Goal: Task Accomplishment & Management: Use online tool/utility

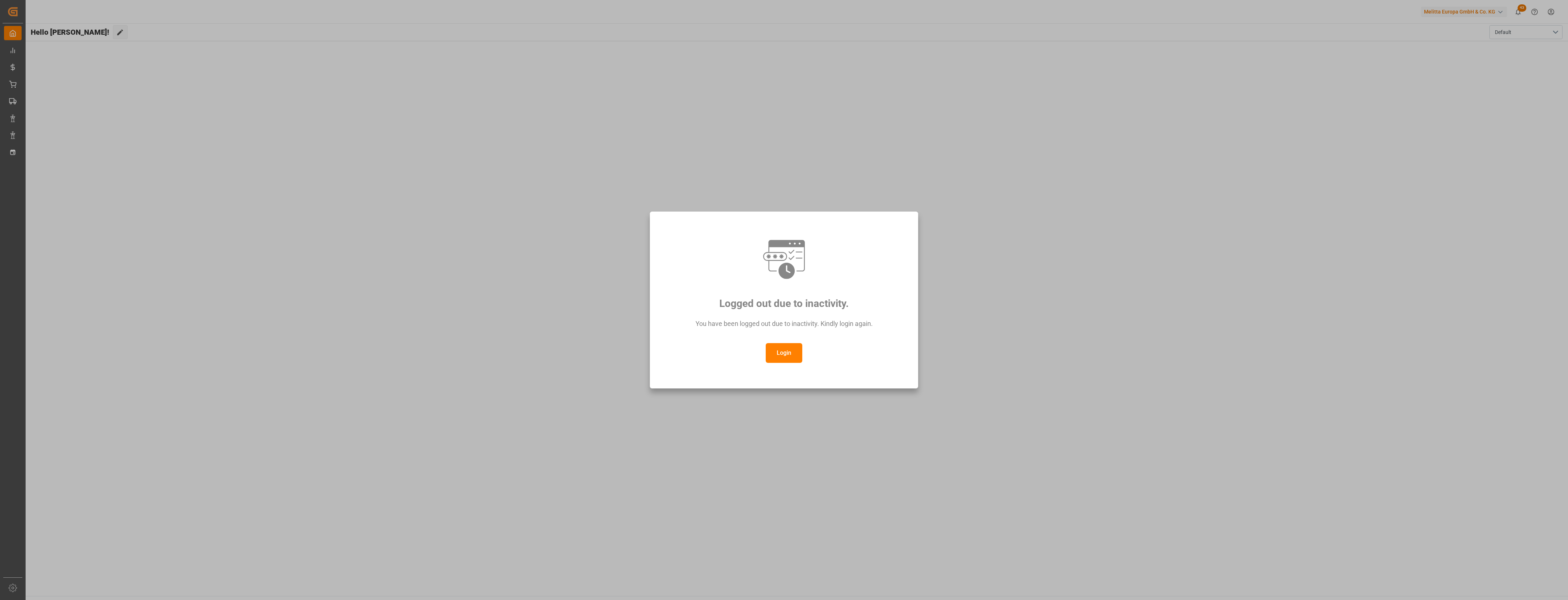
click at [788, 360] on button "Login" at bounding box center [784, 353] width 37 height 19
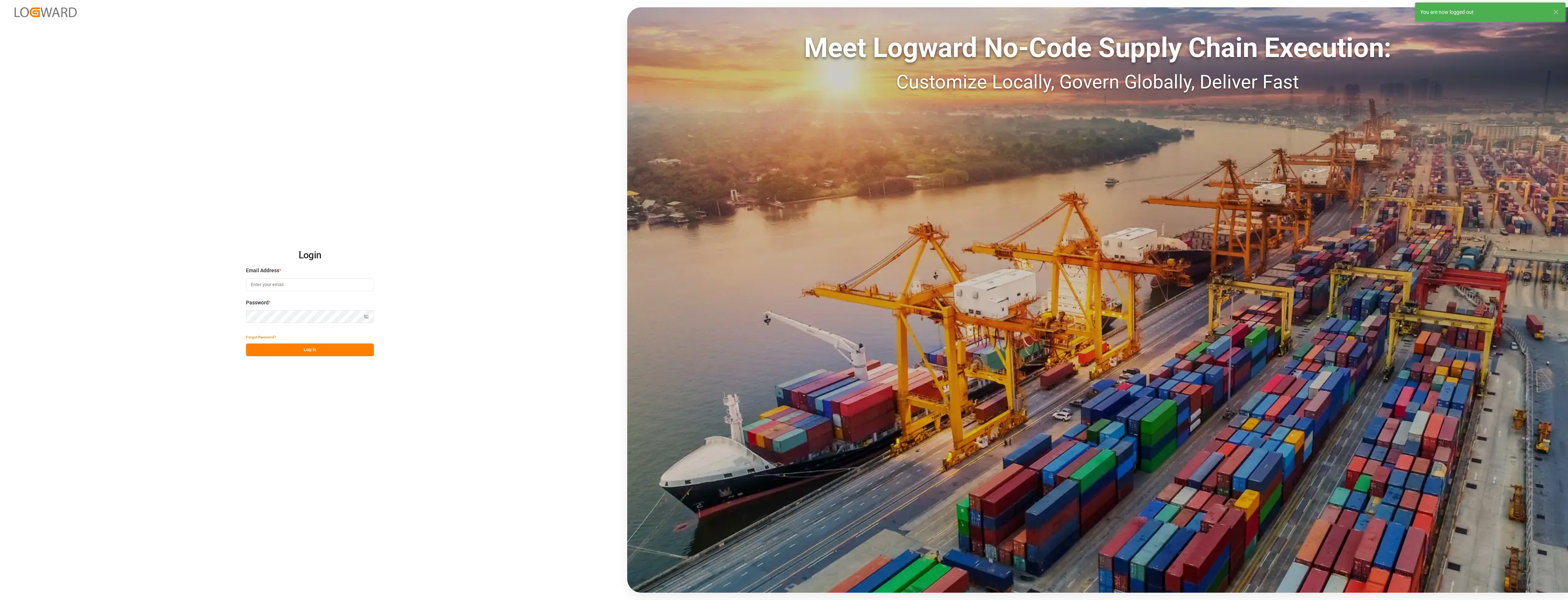
type input "[PERSON_NAME][EMAIL_ADDRESS][PERSON_NAME][DOMAIN_NAME]"
click at [329, 348] on button "Log In" at bounding box center [310, 349] width 128 height 13
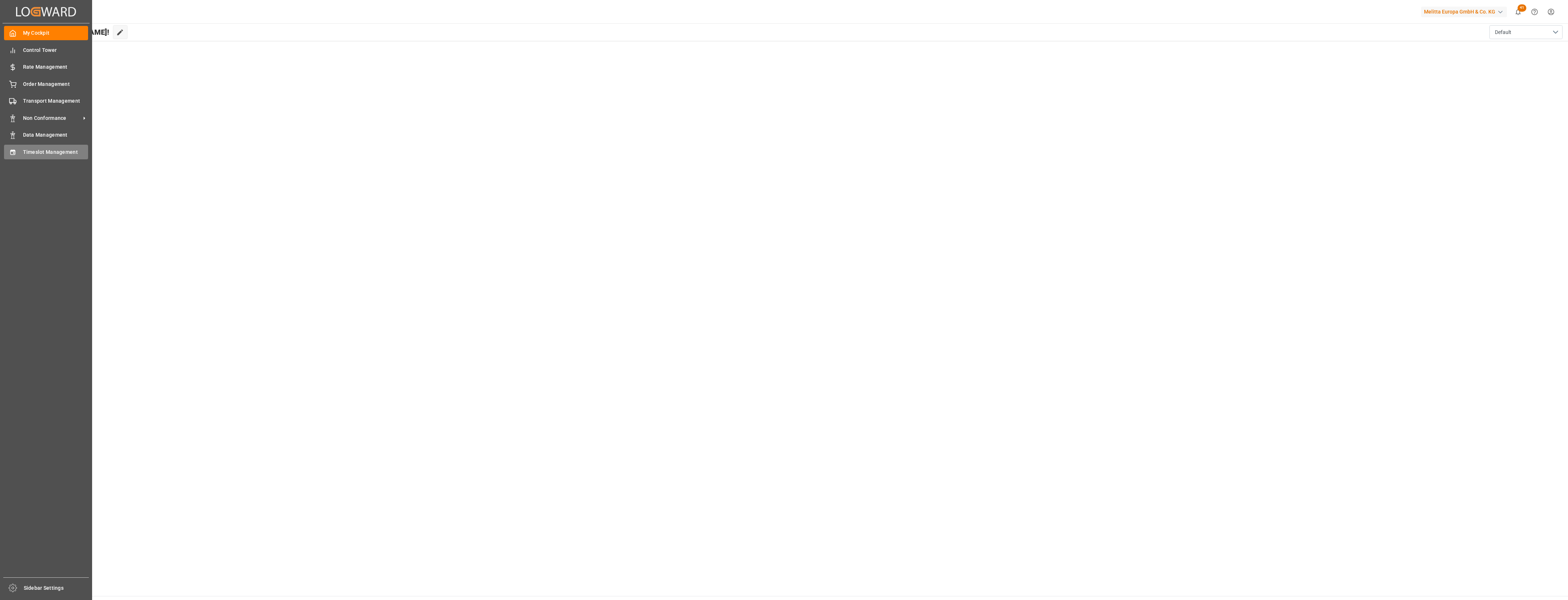
click at [10, 155] on icon at bounding box center [13, 152] width 7 height 7
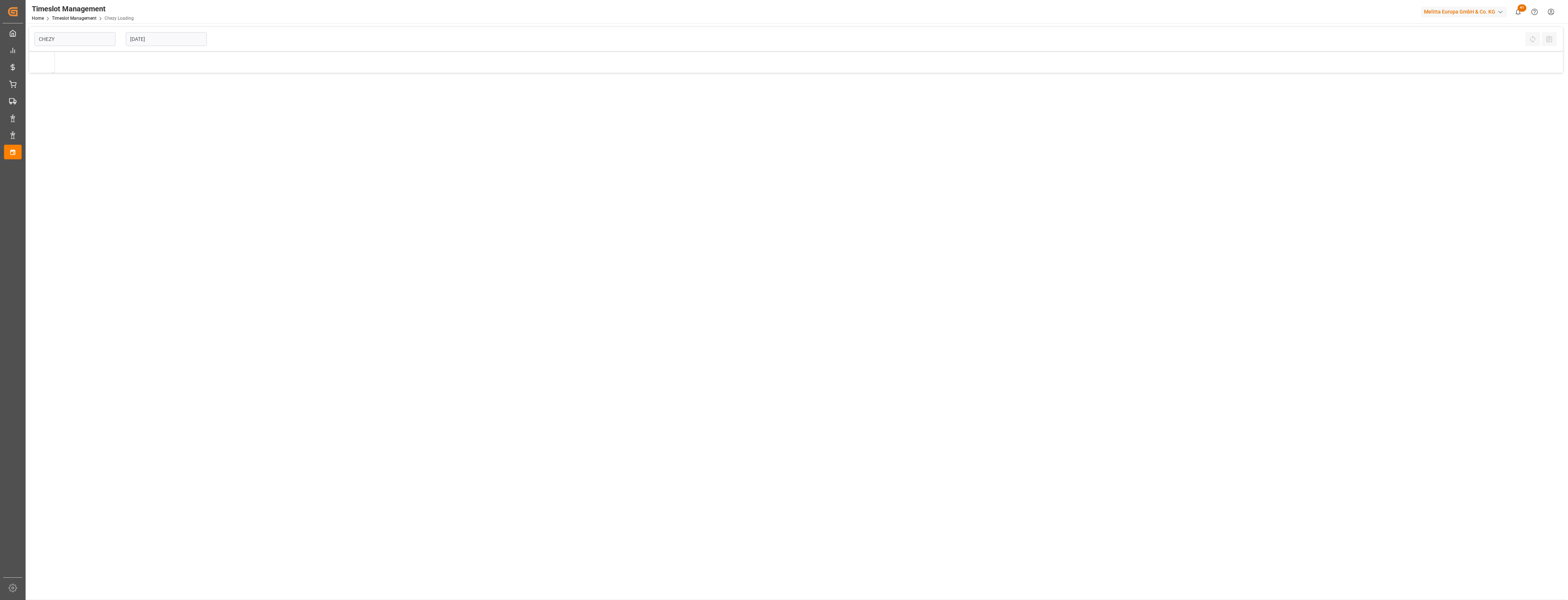
type input "Chezy Loading"
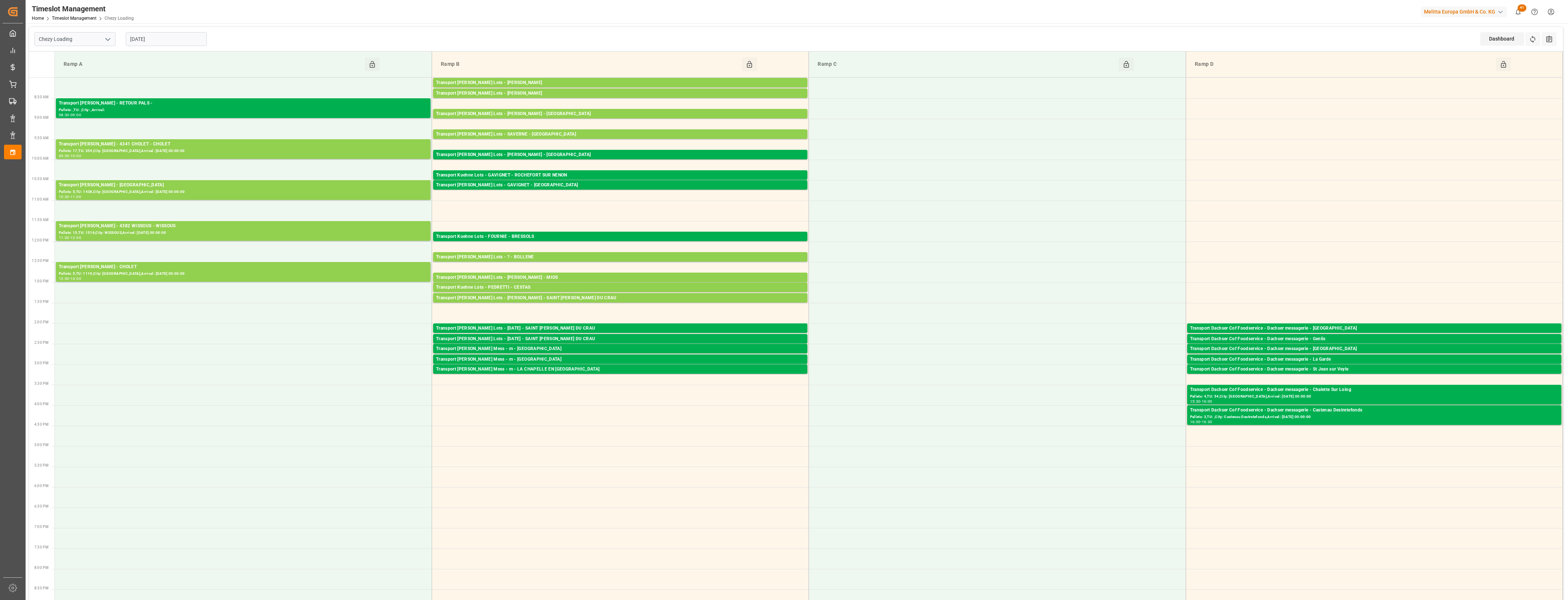
click at [165, 46] on input "[DATE]" at bounding box center [166, 39] width 82 height 14
click at [221, 57] on div "August 2025" at bounding box center [178, 57] width 104 height 7
click at [224, 57] on button "Next Month" at bounding box center [224, 56] width 4 height 4
click at [136, 86] on span "1" at bounding box center [135, 83] width 2 height 5
type input "01-09-2025"
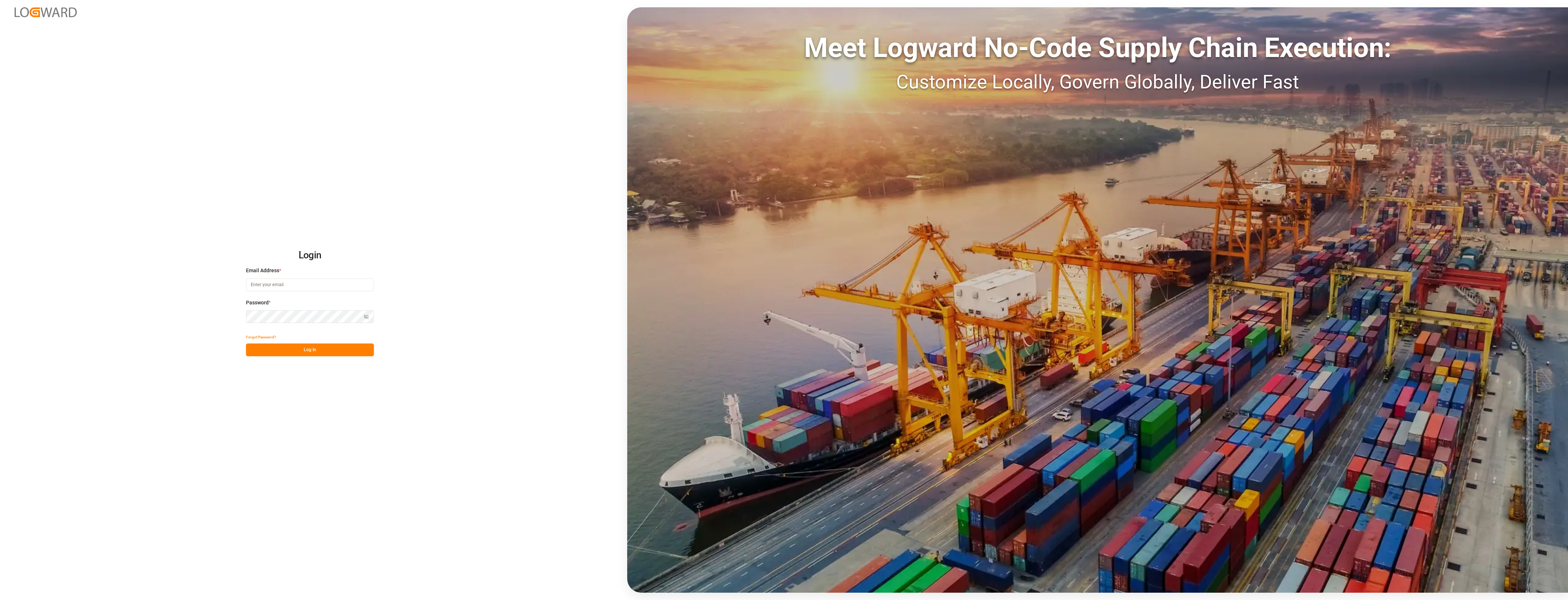
type input "[PERSON_NAME][EMAIL_ADDRESS][PERSON_NAME][DOMAIN_NAME]"
click at [331, 349] on button "Log In" at bounding box center [310, 349] width 128 height 13
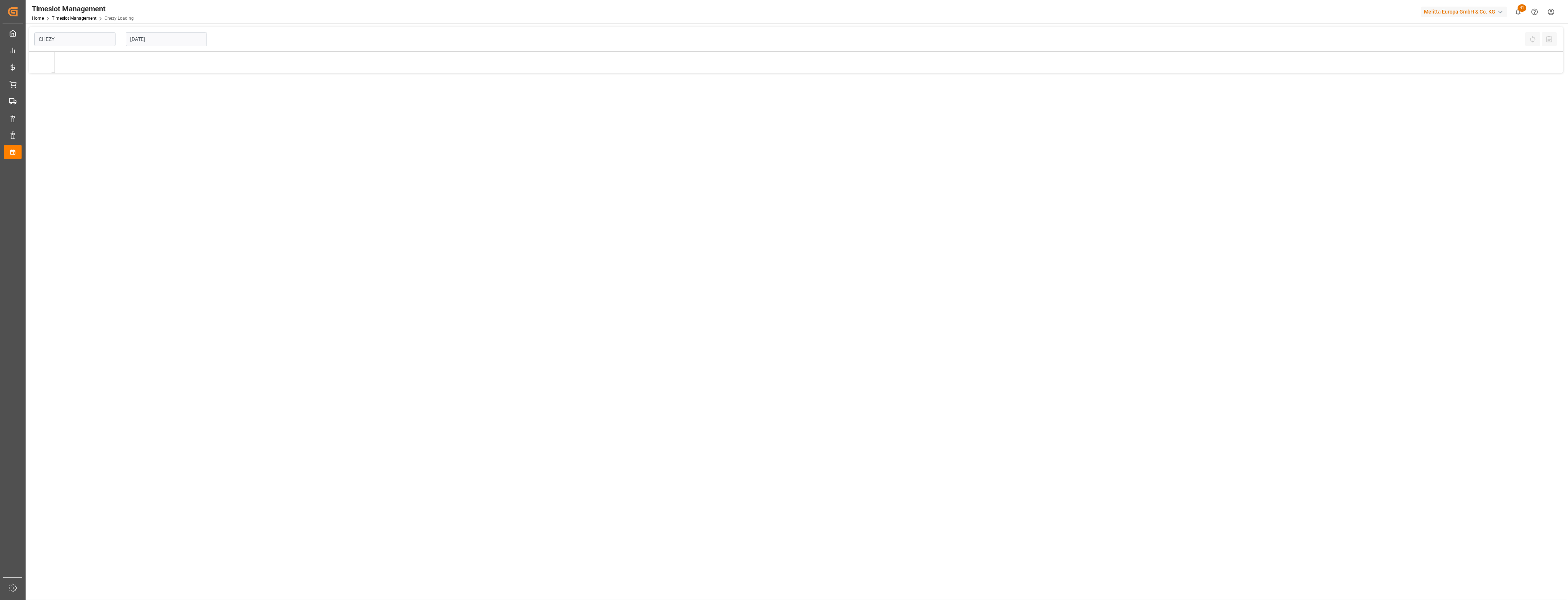
type input "Chezy Loading"
